Goal: Communication & Community: Answer question/provide support

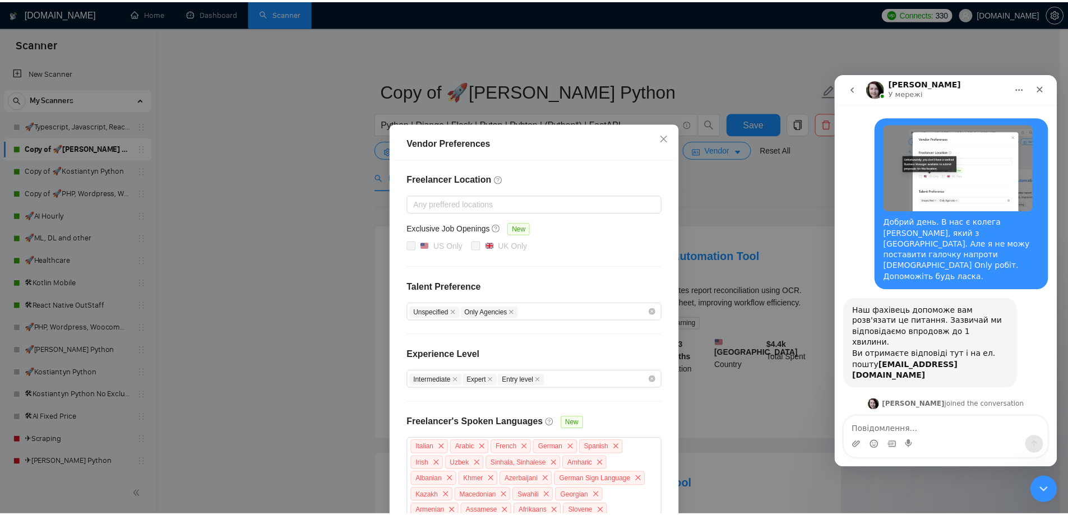
scroll to position [232, 0]
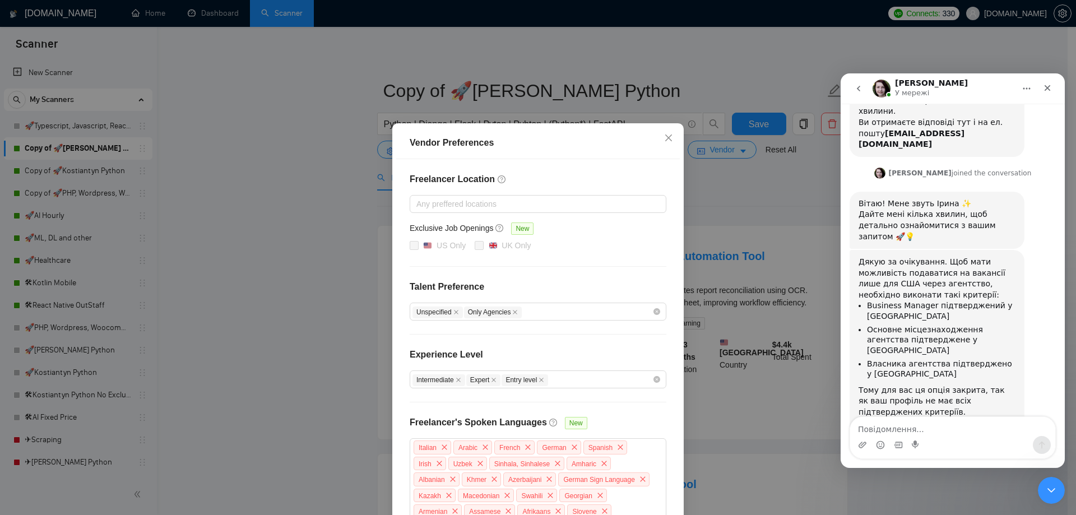
drag, startPoint x: 0, startPoint y: 0, endPoint x: 302, endPoint y: 123, distance: 326.2
click at [302, 123] on div "Vendor Preferences Freelancer Location Any preffered locations Exclusive Job Op…" at bounding box center [538, 257] width 1076 height 515
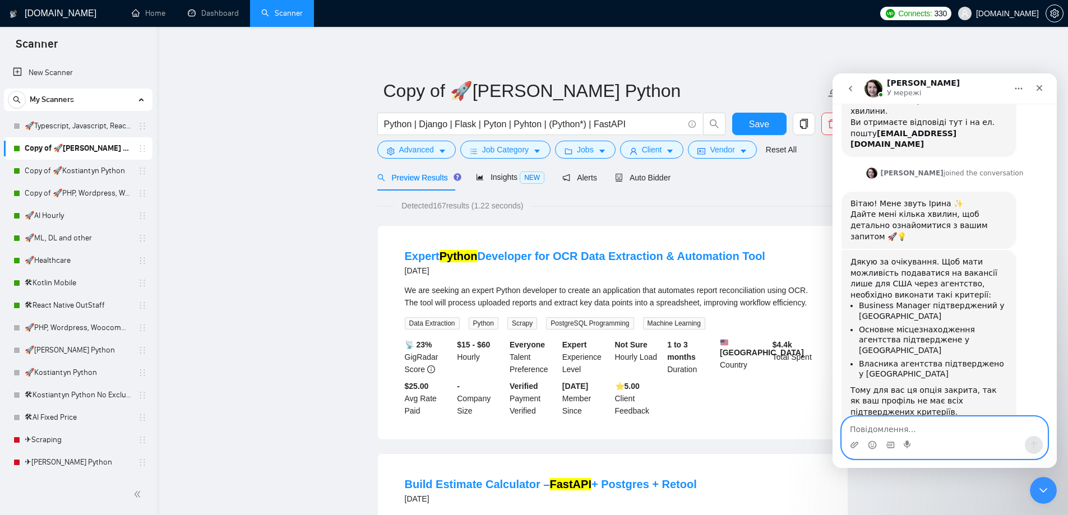
click at [912, 428] on textarea "Повідомлення..." at bounding box center [944, 426] width 205 height 19
type textarea "Дякую, зрозумів."
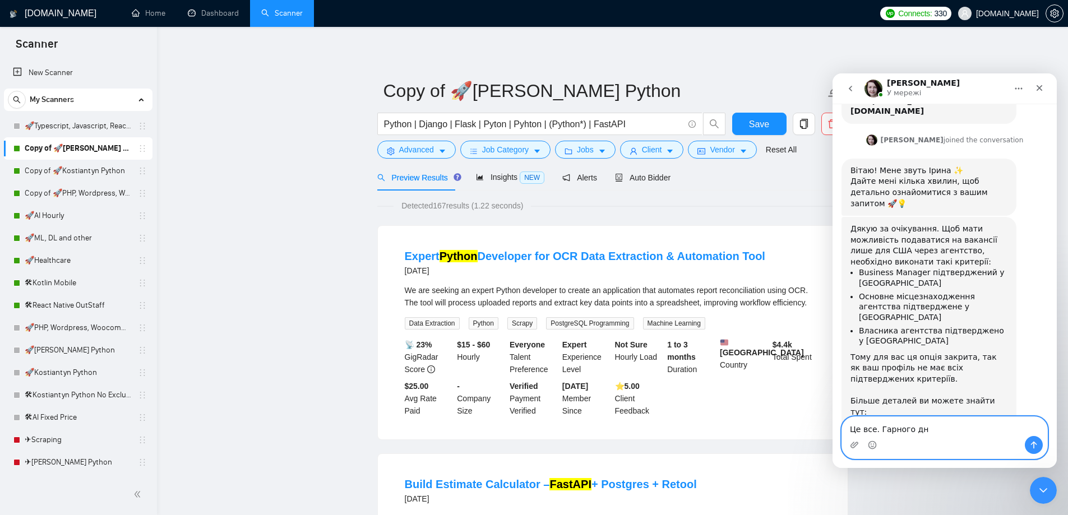
type textarea "Це все. Гарного дня"
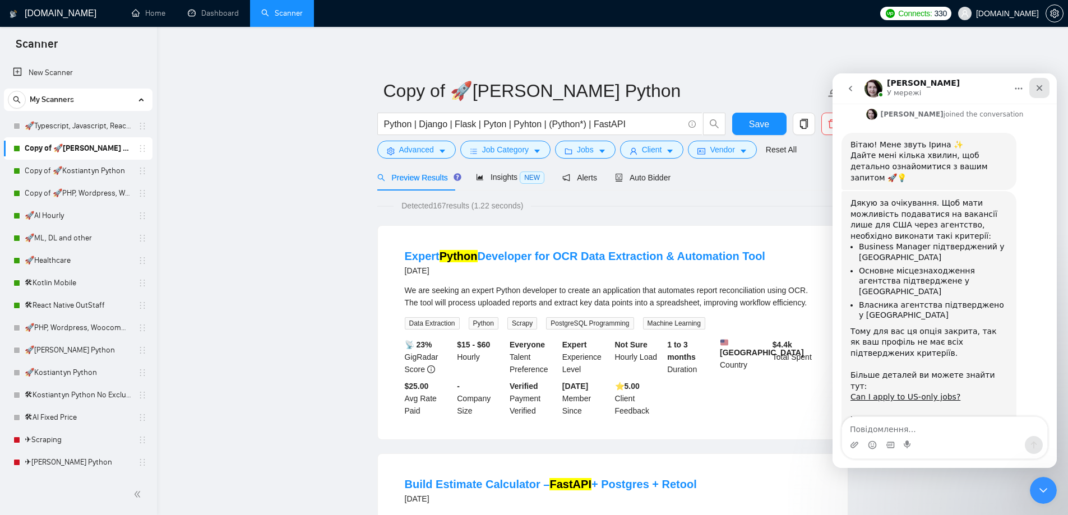
click at [1044, 87] on div "Закрити" at bounding box center [1039, 88] width 20 height 20
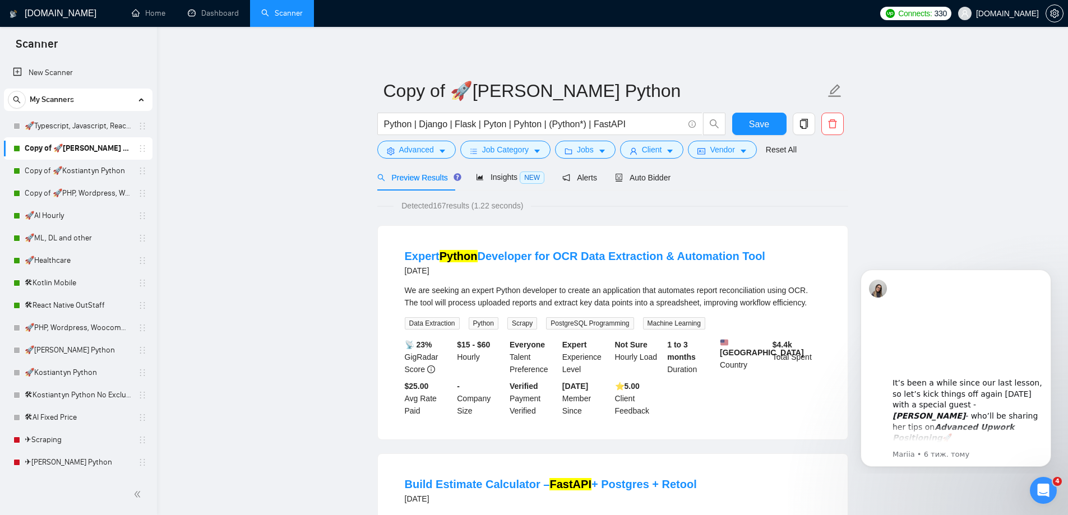
scroll to position [334, 0]
click at [1038, 492] on icon "Відкрити програму для спілкування Intercom" at bounding box center [1042, 489] width 19 height 19
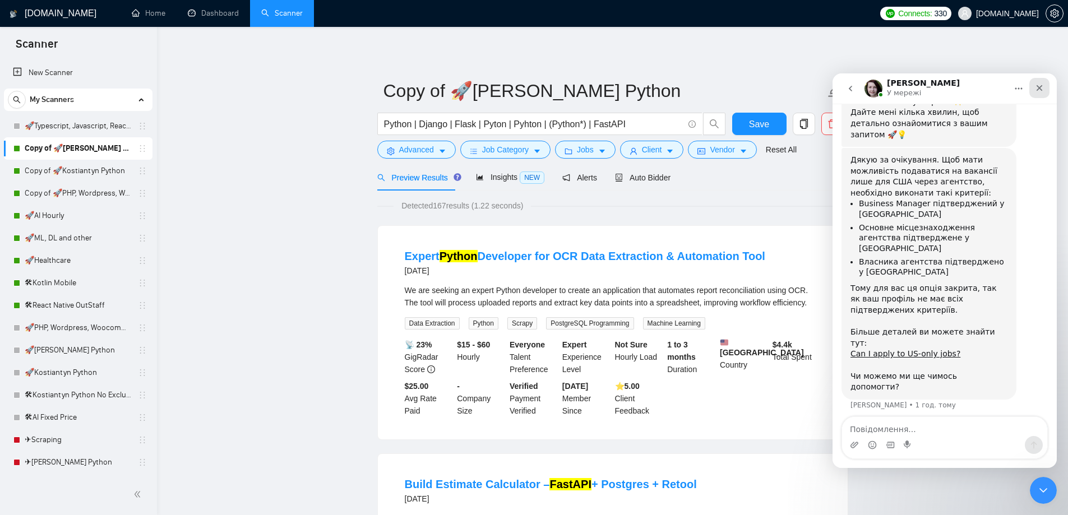
click at [1038, 90] on icon "Закрити" at bounding box center [1040, 88] width 6 height 6
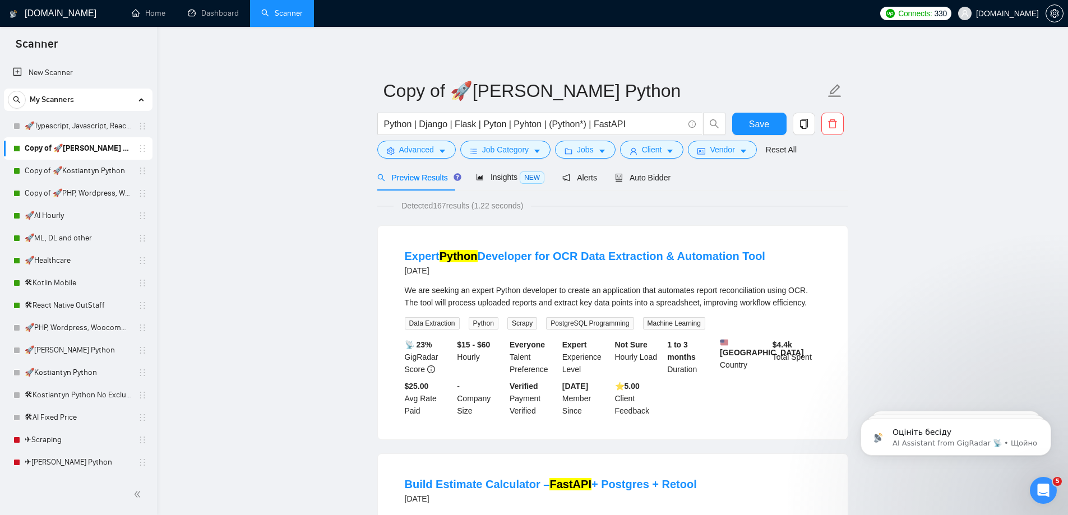
scroll to position [363, 0]
click at [946, 438] on p "AI Assistant from GigRadar 📡 • Щойно" at bounding box center [965, 443] width 145 height 10
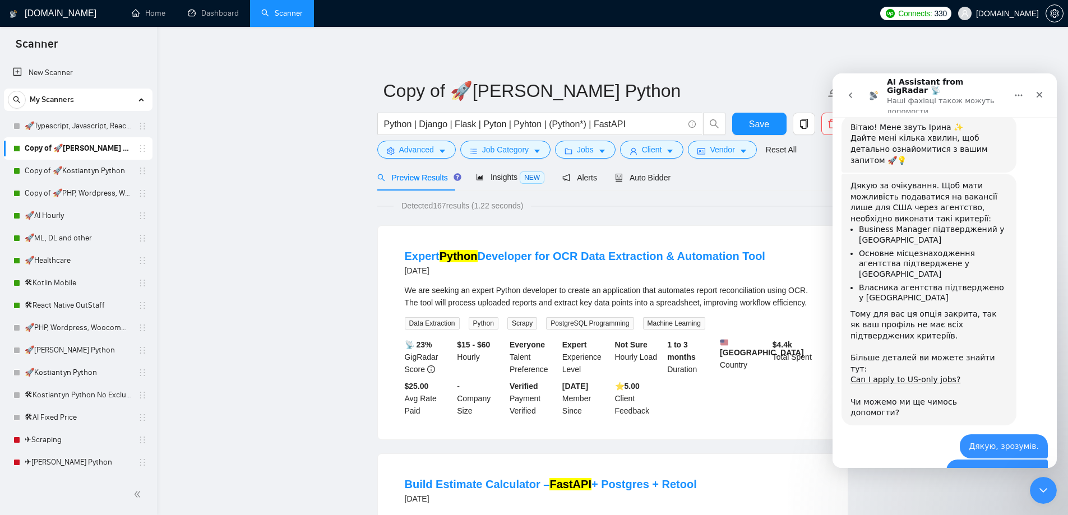
scroll to position [382, 0]
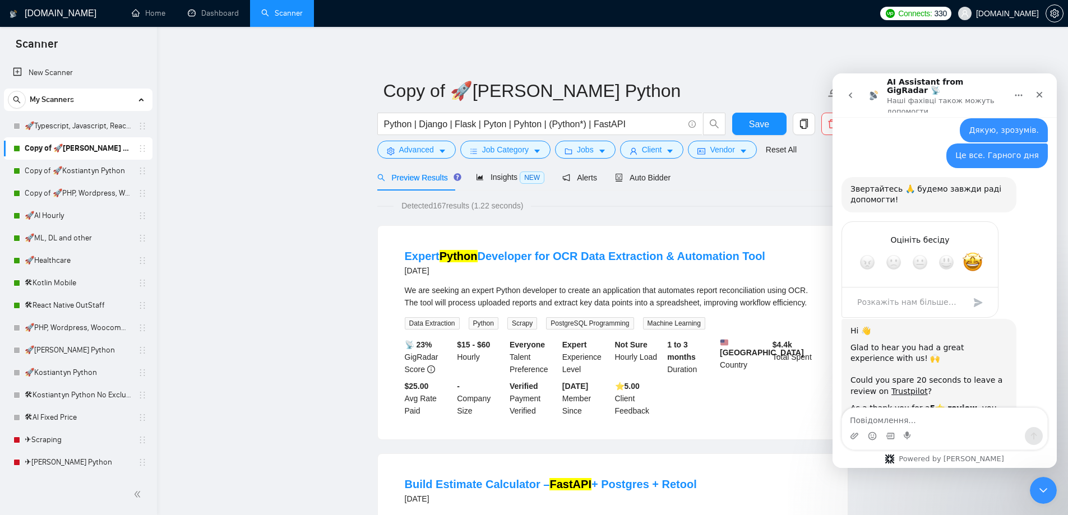
scroll to position [635, 0]
click at [1043, 90] on icon "Закрити" at bounding box center [1039, 94] width 9 height 9
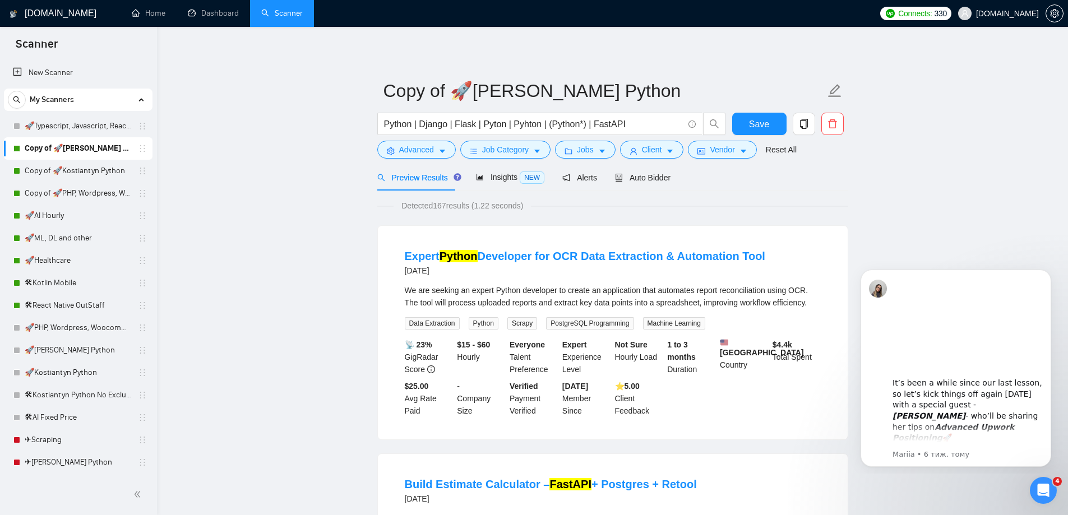
scroll to position [592, 0]
